Goal: Check status: Check status

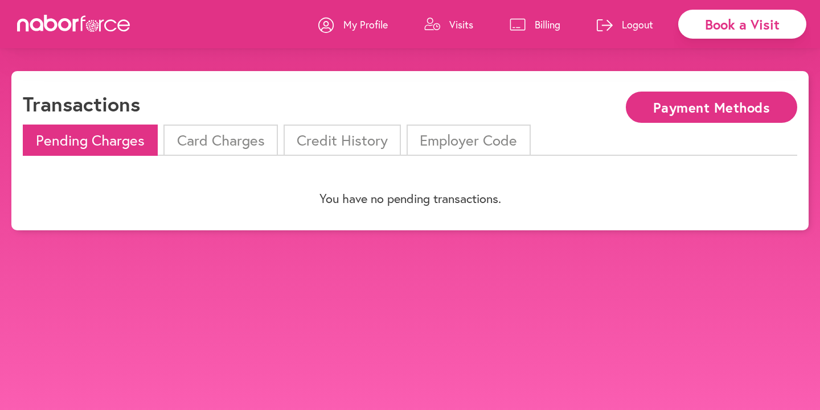
click at [357, 135] on li "Credit History" at bounding box center [341, 140] width 117 height 31
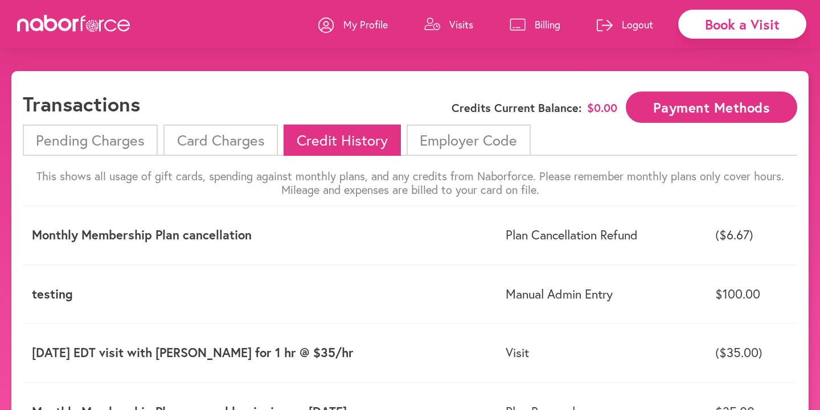
click at [75, 146] on li "Pending Charges" at bounding box center [90, 140] width 135 height 31
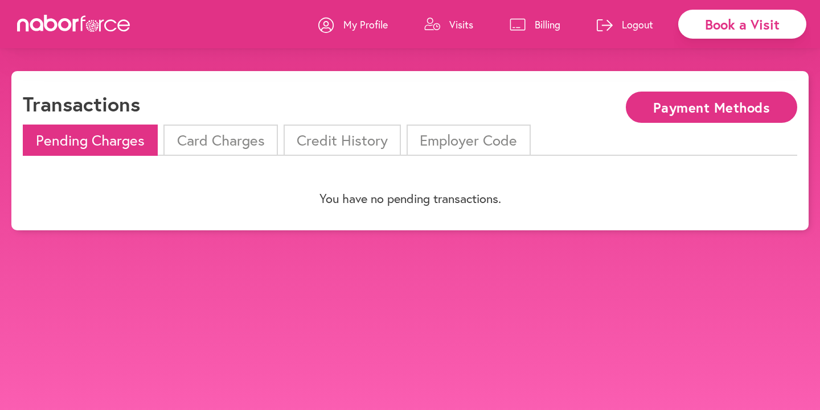
click at [220, 150] on li "Card Charges" at bounding box center [220, 140] width 114 height 31
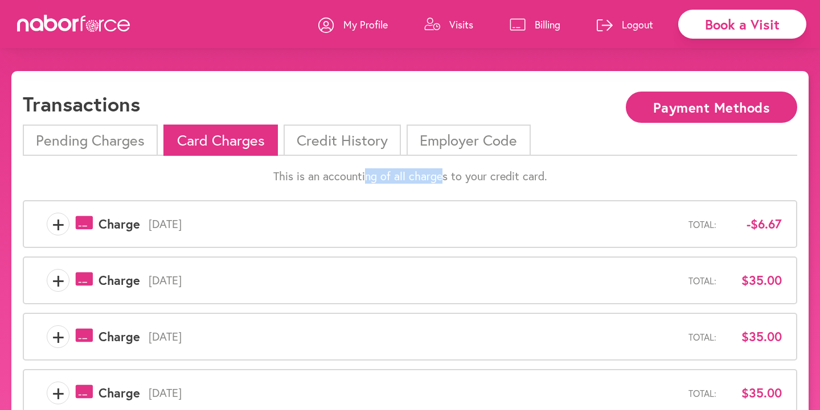
drag, startPoint x: 364, startPoint y: 182, endPoint x: 443, endPoint y: 183, distance: 78.6
click at [443, 183] on p "This is an accounting of all charges to your credit card." at bounding box center [410, 177] width 774 height 14
click at [467, 183] on p "This is an accounting of all charges to your credit card." at bounding box center [410, 177] width 774 height 14
drag, startPoint x: 478, startPoint y: 181, endPoint x: 357, endPoint y: 180, distance: 120.1
click at [357, 180] on p "This is an accounting of all charges to your credit card." at bounding box center [410, 177] width 774 height 14
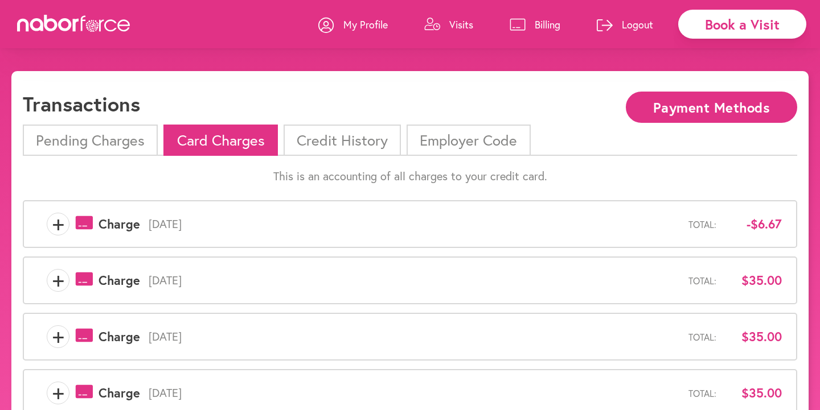
click at [342, 180] on p "This is an accounting of all charges to your credit card." at bounding box center [410, 177] width 774 height 14
click at [208, 145] on li "Card Charges" at bounding box center [220, 140] width 114 height 31
click at [64, 233] on span "+" at bounding box center [58, 224] width 22 height 23
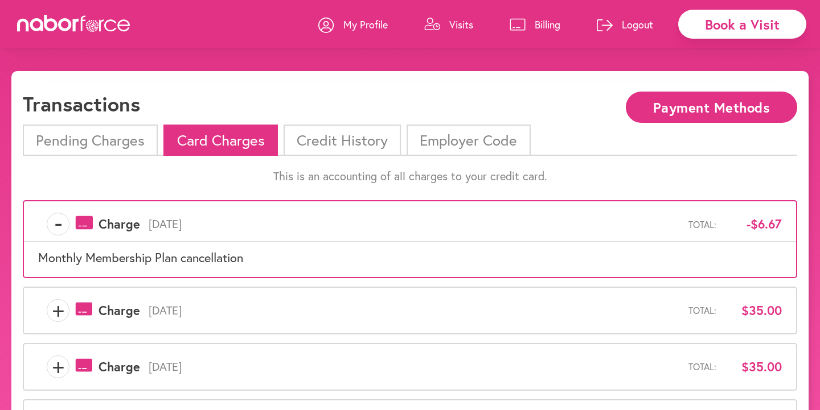
scroll to position [30, 0]
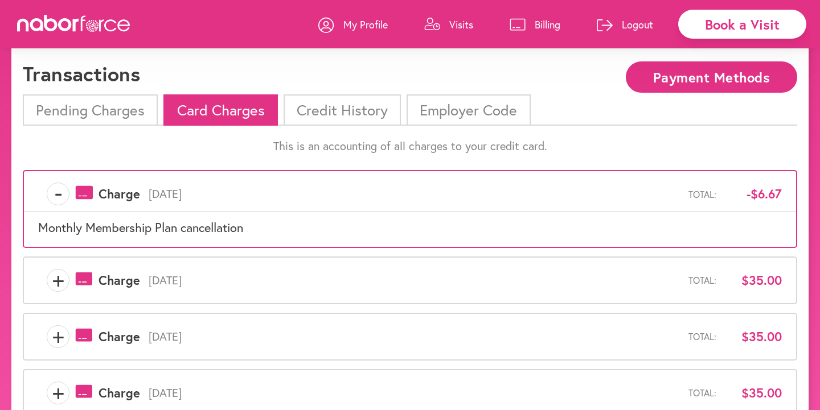
click at [57, 281] on span "+" at bounding box center [58, 280] width 22 height 23
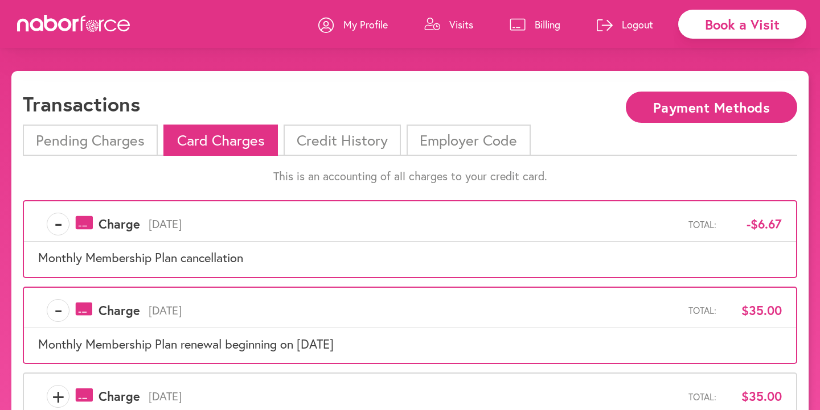
scroll to position [256, 0]
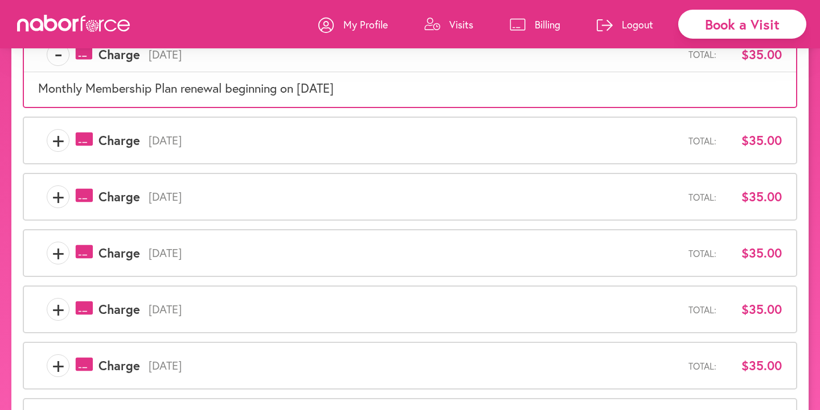
click at [63, 142] on span "+" at bounding box center [58, 140] width 22 height 23
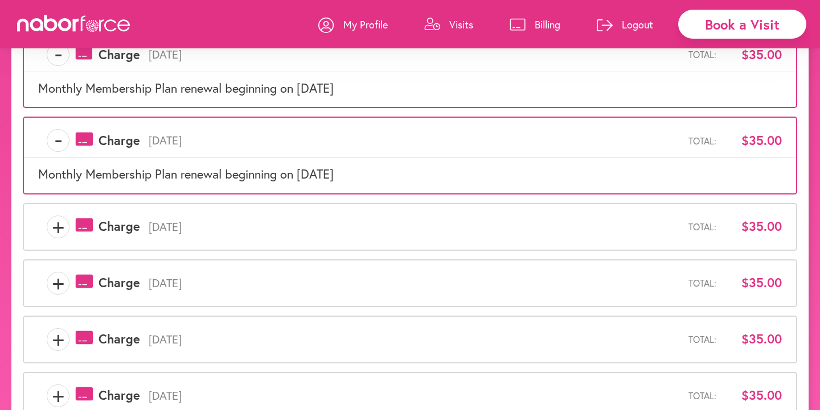
click at [58, 225] on span "+" at bounding box center [58, 227] width 22 height 23
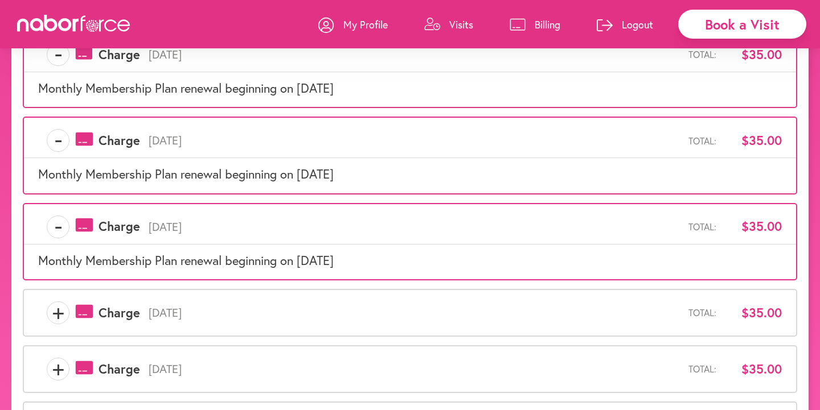
click at [64, 322] on span "+" at bounding box center [58, 313] width 22 height 23
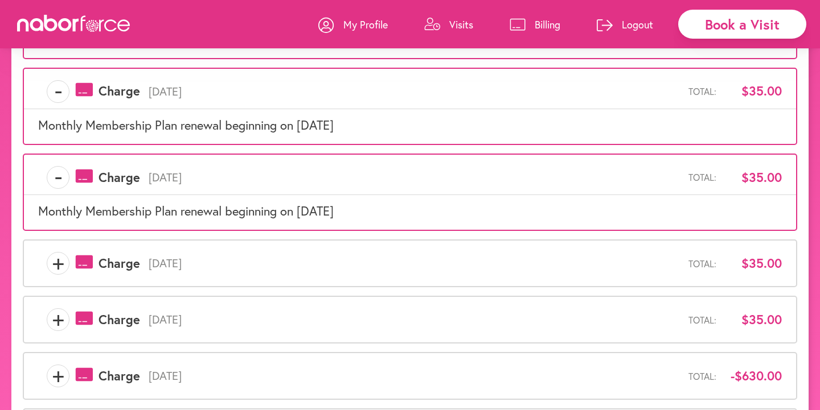
scroll to position [404, 0]
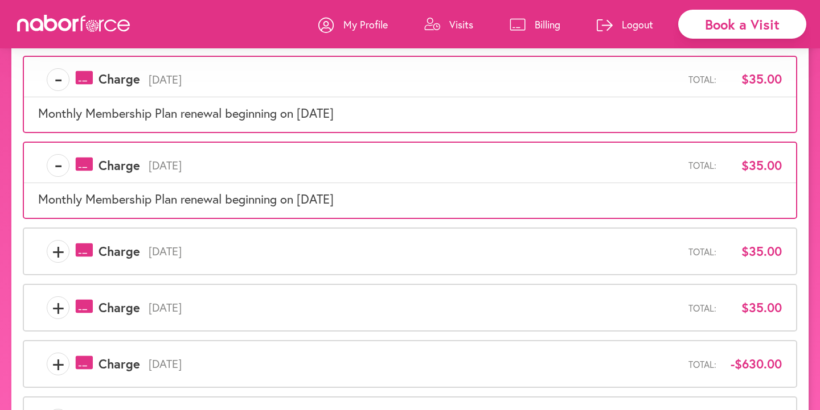
click at [50, 252] on span "+" at bounding box center [58, 251] width 22 height 23
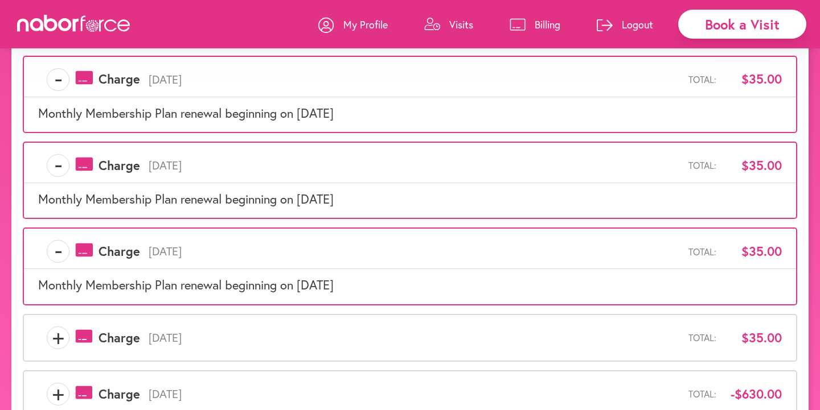
click at [59, 302] on div "- payments-outline-icon-pink Created with Sketch. Charge [DATE] Total: $35.00 M…" at bounding box center [410, 266] width 774 height 77
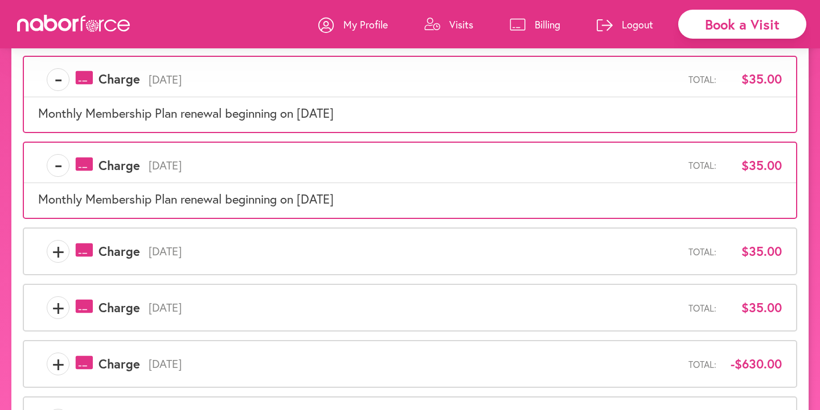
click at [55, 243] on span "+" at bounding box center [58, 251] width 22 height 23
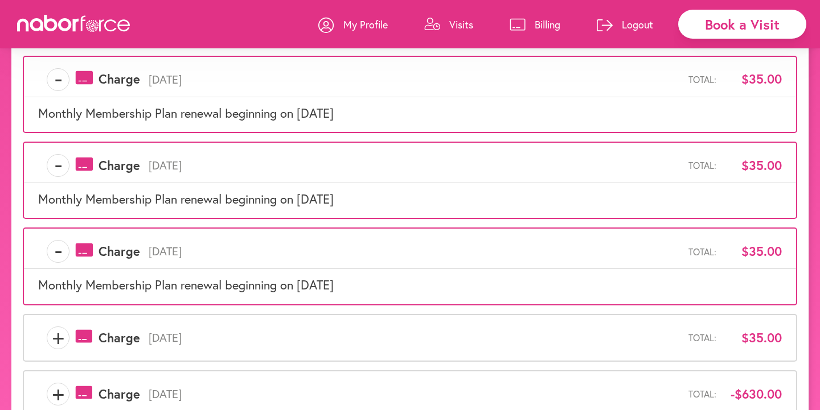
click at [61, 341] on span "+" at bounding box center [58, 338] width 22 height 23
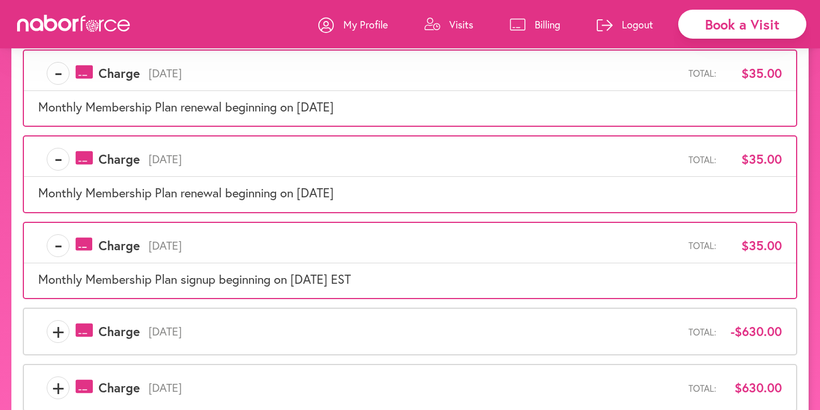
scroll to position [534, 0]
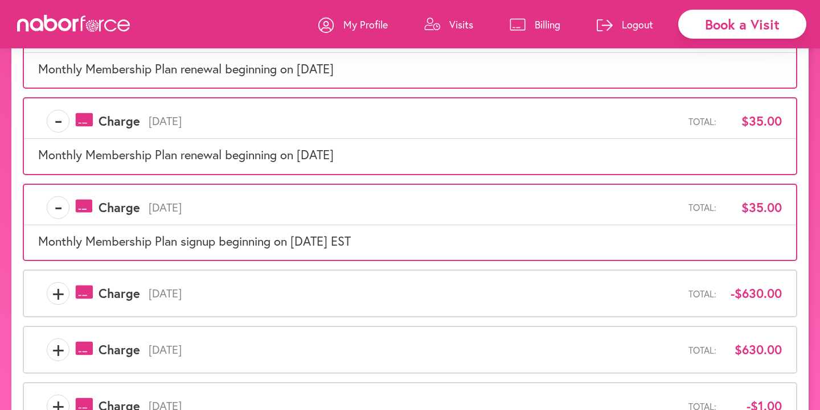
click at [69, 293] on span "payments-outline-icon-pink Created with Sketch. Charge" at bounding box center [104, 293] width 71 height 17
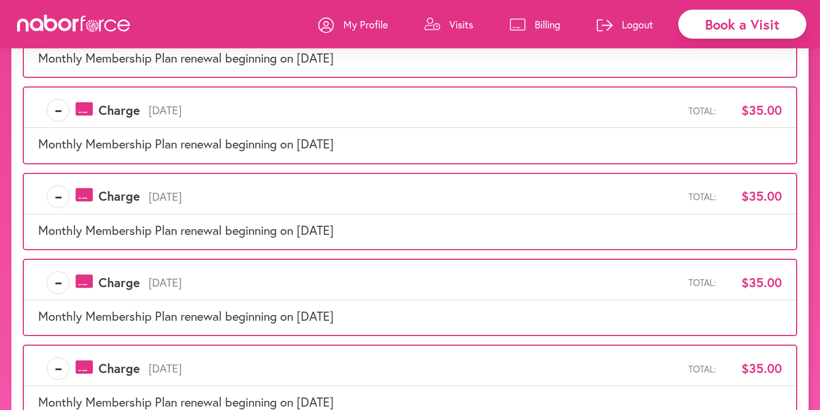
scroll to position [0, 0]
